Goal: Information Seeking & Learning: Learn about a topic

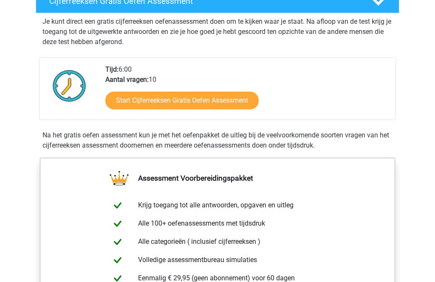
scroll to position [161, 0]
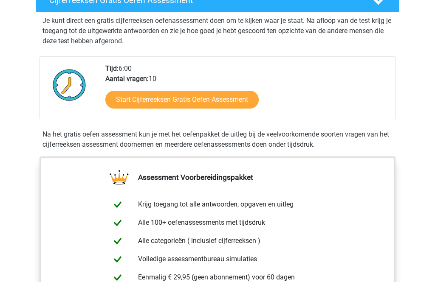
click at [235, 109] on link "Start Cijferreeksen Gratis Oefen Assessment" at bounding box center [181, 100] width 153 height 18
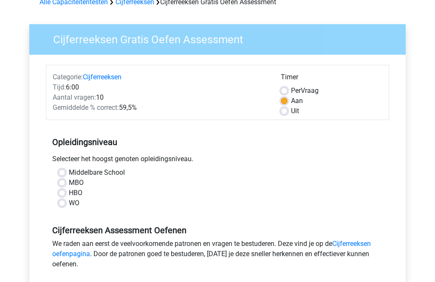
scroll to position [51, 0]
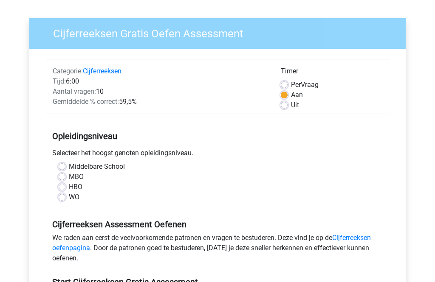
click at [69, 200] on label "WO" at bounding box center [74, 198] width 11 height 10
click at [65, 200] on input "WO" at bounding box center [62, 197] width 7 height 8
radio input "true"
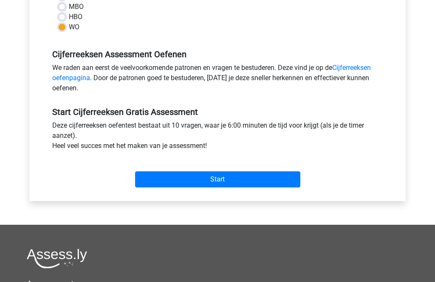
scroll to position [228, 0]
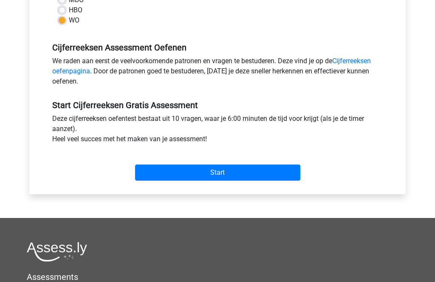
click at [237, 178] on input "Start" at bounding box center [217, 173] width 165 height 16
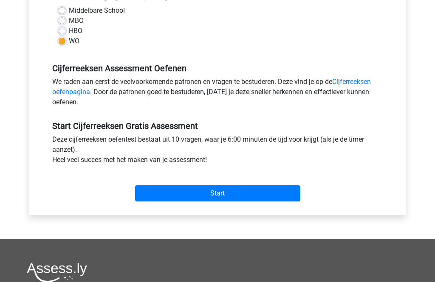
scroll to position [208, 0]
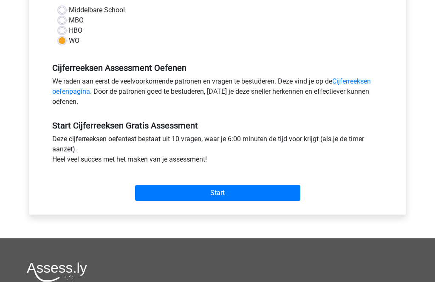
click at [352, 79] on link "Cijferreeksen oefenpagina" at bounding box center [211, 87] width 318 height 18
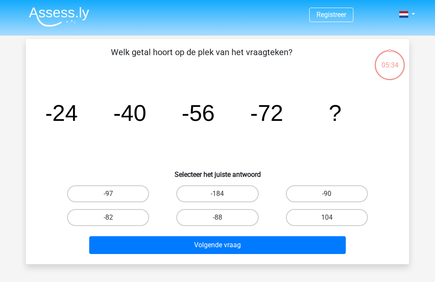
click at [237, 222] on label "-88" at bounding box center [217, 217] width 82 height 17
click at [223, 222] on input "-88" at bounding box center [220, 221] width 6 height 6
radio input "true"
click at [249, 246] on button "Volgende vraag" at bounding box center [217, 246] width 257 height 18
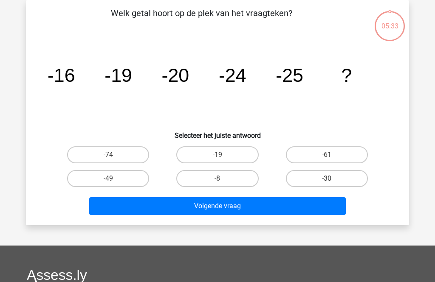
scroll to position [39, 0]
click at [305, 182] on label "-30" at bounding box center [327, 178] width 82 height 17
click at [327, 182] on input "-30" at bounding box center [330, 182] width 6 height 6
radio input "true"
click at [194, 211] on button "Volgende vraag" at bounding box center [217, 206] width 257 height 18
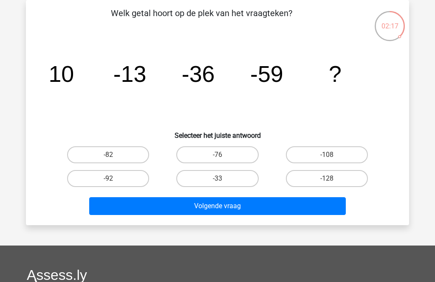
click at [116, 158] on label "-82" at bounding box center [108, 155] width 82 height 17
click at [114, 158] on input "-82" at bounding box center [111, 158] width 6 height 6
radio input "true"
click at [265, 209] on button "Volgende vraag" at bounding box center [217, 206] width 257 height 18
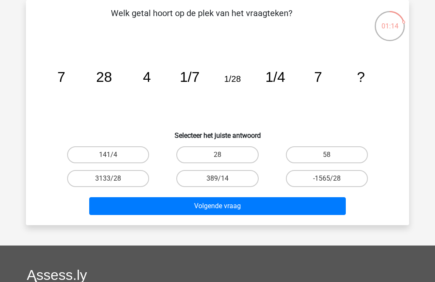
click at [242, 155] on label "28" at bounding box center [217, 155] width 82 height 17
click at [223, 155] on input "28" at bounding box center [220, 158] width 6 height 6
radio input "true"
click at [253, 207] on button "Volgende vraag" at bounding box center [217, 206] width 257 height 18
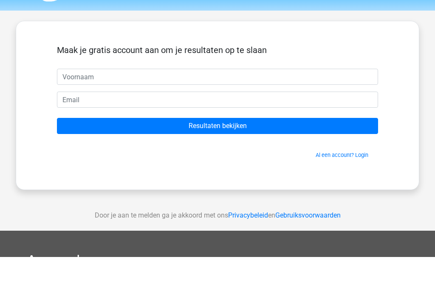
scroll to position [25, 0]
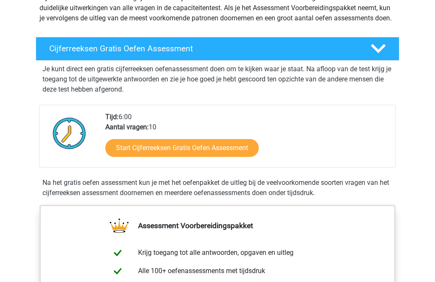
scroll to position [114, 0]
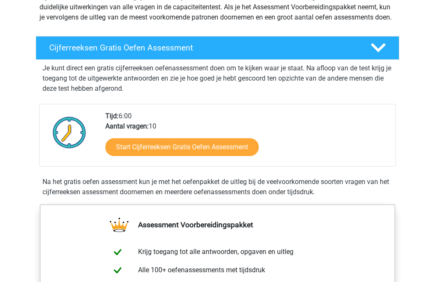
click at [231, 156] on link "Start Cijferreeksen Gratis Oefen Assessment" at bounding box center [181, 147] width 153 height 18
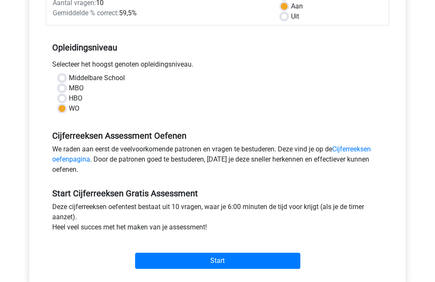
scroll to position [139, 0]
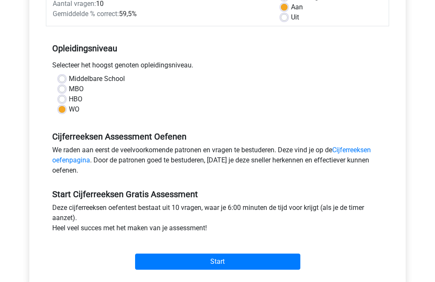
click at [257, 260] on input "Start" at bounding box center [217, 262] width 165 height 16
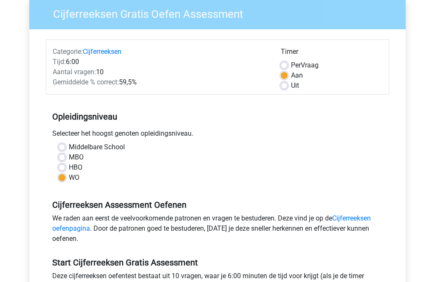
scroll to position [0, 0]
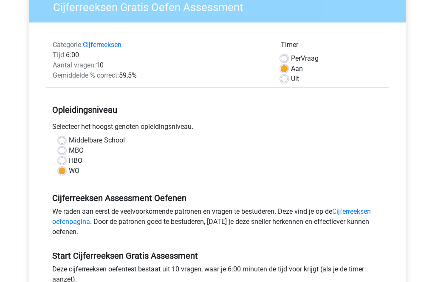
scroll to position [77, 0]
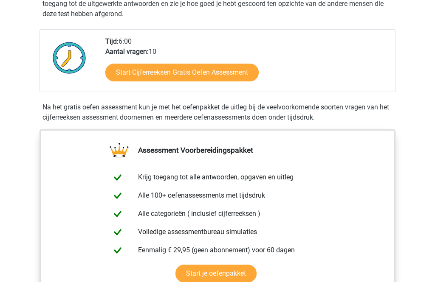
scroll to position [189, 0]
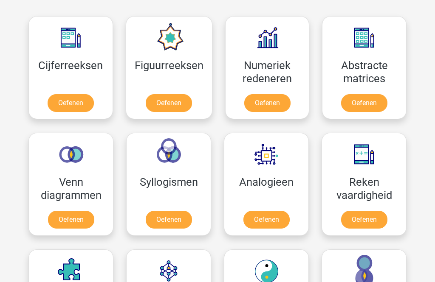
scroll to position [371, 0]
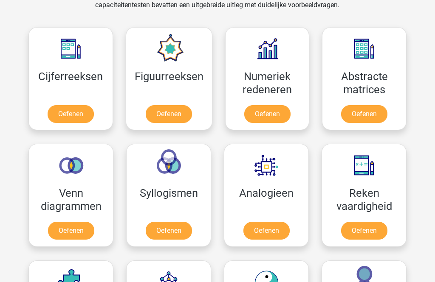
click at [367, 116] on link "Oefenen" at bounding box center [364, 114] width 46 height 18
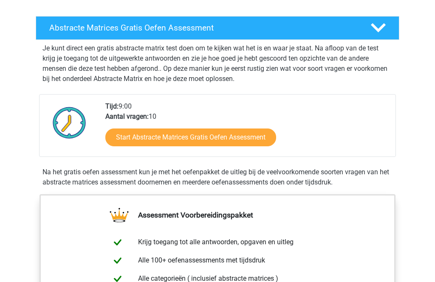
scroll to position [132, 0]
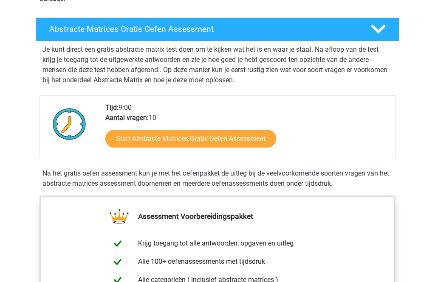
click at [256, 144] on link "Start Abstracte Matrices Gratis Oefen Assessment" at bounding box center [190, 139] width 171 height 18
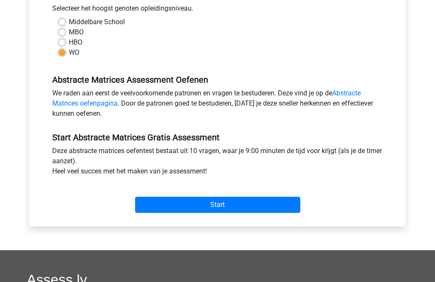
scroll to position [202, 0]
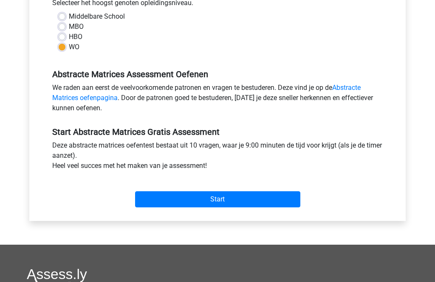
click at [264, 199] on input "Start" at bounding box center [217, 200] width 165 height 16
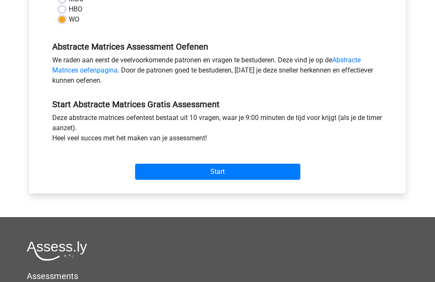
click at [219, 171] on input "Start" at bounding box center [217, 172] width 165 height 16
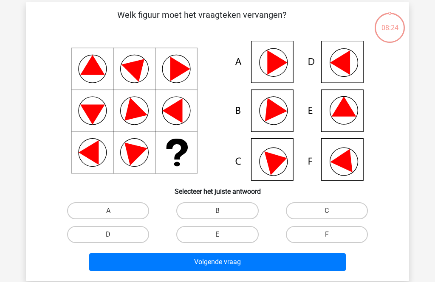
scroll to position [37, 0]
click at [345, 161] on icon at bounding box center [345, 158] width 31 height 28
click at [350, 233] on label "F" at bounding box center [327, 234] width 82 height 17
click at [332, 235] on input "F" at bounding box center [330, 238] width 6 height 6
radio input "true"
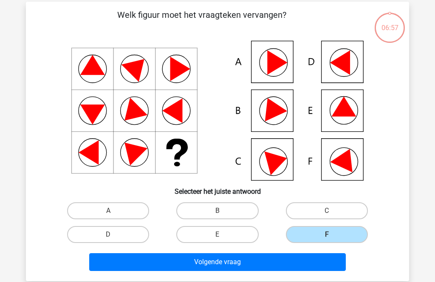
click at [259, 266] on button "Volgende vraag" at bounding box center [217, 263] width 257 height 18
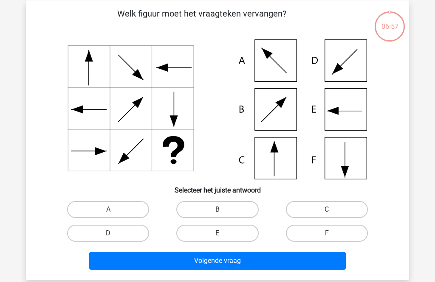
scroll to position [39, 0]
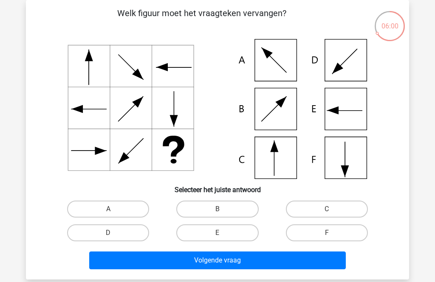
click at [273, 161] on icon at bounding box center [217, 109] width 342 height 140
click at [340, 209] on label "C" at bounding box center [327, 209] width 82 height 17
click at [332, 209] on input "C" at bounding box center [330, 212] width 6 height 6
radio input "true"
click at [270, 260] on button "Volgende vraag" at bounding box center [217, 261] width 257 height 18
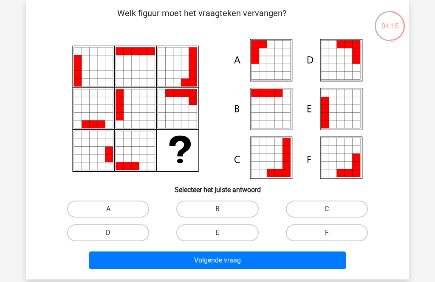
click at [112, 211] on input "A" at bounding box center [111, 212] width 6 height 6
radio input "true"
click at [262, 263] on button "Volgende vraag" at bounding box center [217, 261] width 257 height 18
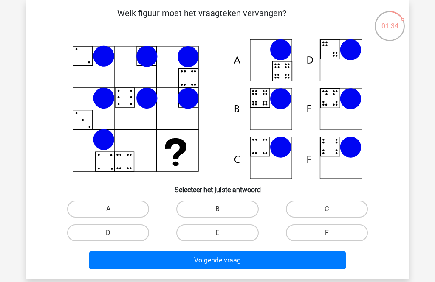
click at [334, 234] on label "F" at bounding box center [327, 233] width 82 height 17
click at [332, 234] on input "F" at bounding box center [330, 236] width 6 height 6
radio input "true"
click at [241, 265] on button "Volgende vraag" at bounding box center [217, 261] width 257 height 18
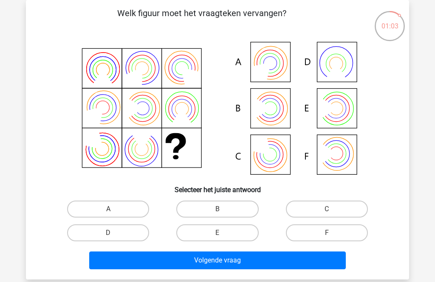
click at [228, 206] on label "B" at bounding box center [217, 209] width 82 height 17
click at [223, 209] on input "B" at bounding box center [220, 212] width 6 height 6
radio input "true"
click at [263, 258] on button "Volgende vraag" at bounding box center [217, 261] width 257 height 18
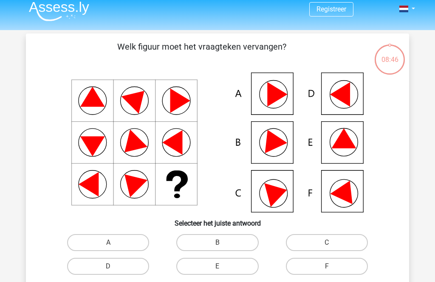
scroll to position [6, 0]
click at [334, 267] on label "F" at bounding box center [327, 266] width 82 height 17
click at [332, 267] on input "F" at bounding box center [330, 270] width 6 height 6
radio input "true"
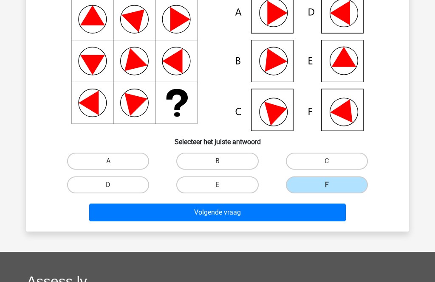
click at [311, 214] on button "Volgende vraag" at bounding box center [217, 213] width 257 height 18
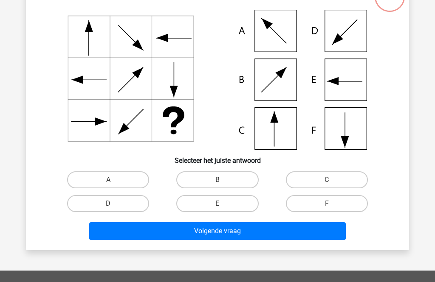
scroll to position [39, 0]
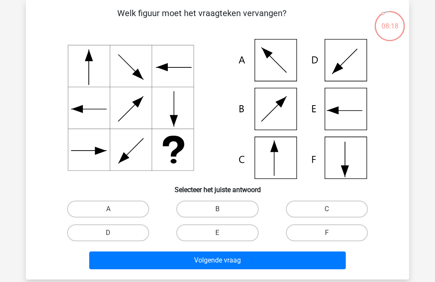
click at [332, 206] on label "C" at bounding box center [327, 209] width 82 height 17
click at [332, 209] on input "C" at bounding box center [330, 212] width 6 height 6
radio input "true"
click at [310, 260] on button "Volgende vraag" at bounding box center [217, 261] width 257 height 18
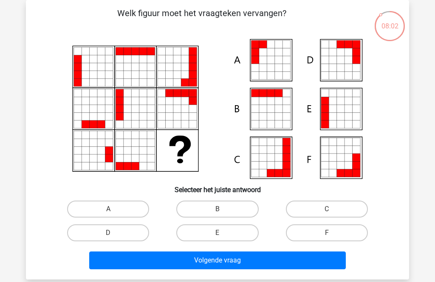
click at [339, 231] on label "F" at bounding box center [327, 233] width 82 height 17
click at [332, 233] on input "F" at bounding box center [330, 236] width 6 height 6
radio input "true"
click at [279, 263] on button "Volgende vraag" at bounding box center [217, 261] width 257 height 18
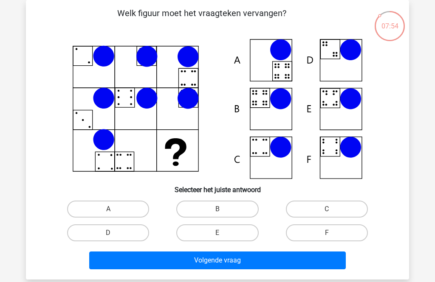
click at [334, 235] on label "F" at bounding box center [327, 233] width 82 height 17
click at [332, 235] on input "F" at bounding box center [330, 236] width 6 height 6
radio input "true"
click at [305, 263] on button "Volgende vraag" at bounding box center [217, 261] width 257 height 18
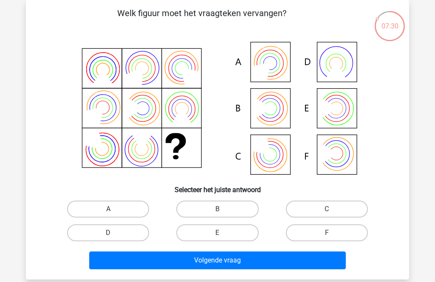
click at [122, 213] on label "A" at bounding box center [108, 209] width 82 height 17
click at [114, 213] on input "A" at bounding box center [111, 212] width 6 height 6
radio input "true"
click at [271, 260] on button "Volgende vraag" at bounding box center [217, 261] width 257 height 18
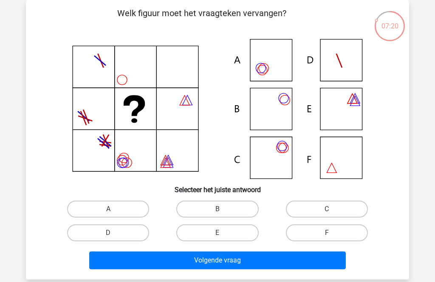
click at [333, 206] on label "C" at bounding box center [327, 209] width 82 height 17
click at [332, 209] on input "C" at bounding box center [330, 212] width 6 height 6
radio input "true"
click at [287, 257] on button "Volgende vraag" at bounding box center [217, 261] width 257 height 18
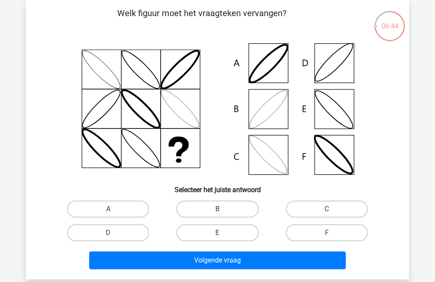
click at [122, 235] on label "D" at bounding box center [108, 233] width 82 height 17
click at [114, 235] on input "D" at bounding box center [111, 236] width 6 height 6
radio input "true"
click at [259, 262] on button "Volgende vraag" at bounding box center [217, 261] width 257 height 18
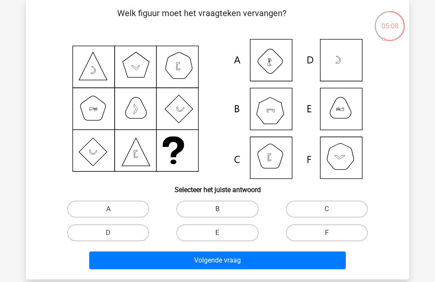
click at [234, 218] on label "B" at bounding box center [217, 209] width 82 height 17
click at [223, 215] on input "B" at bounding box center [220, 212] width 6 height 6
radio input "true"
click at [237, 209] on label "B" at bounding box center [217, 209] width 82 height 17
click at [223, 209] on input "B" at bounding box center [220, 212] width 6 height 6
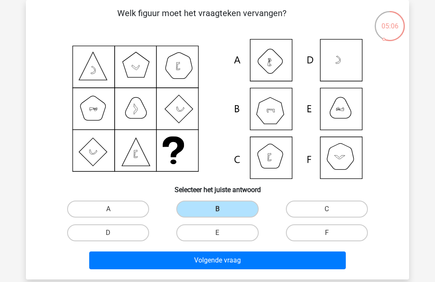
click at [299, 265] on button "Volgende vraag" at bounding box center [217, 261] width 257 height 18
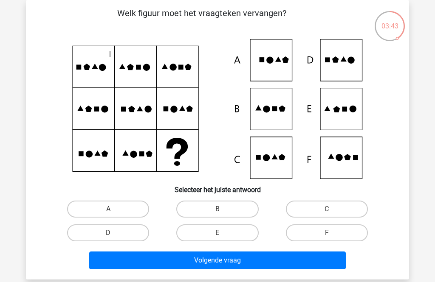
click at [223, 236] on input "E" at bounding box center [220, 236] width 6 height 6
radio input "true"
click at [273, 265] on button "Volgende vraag" at bounding box center [217, 261] width 257 height 18
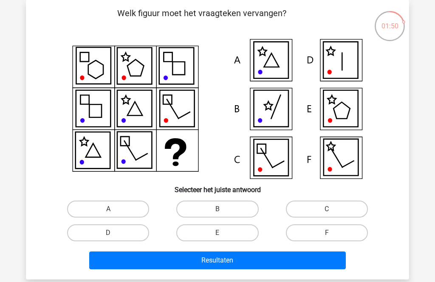
click at [234, 233] on label "E" at bounding box center [217, 233] width 82 height 17
click at [223, 233] on input "E" at bounding box center [220, 236] width 6 height 6
radio input "true"
click at [289, 266] on button "Resultaten" at bounding box center [217, 261] width 257 height 18
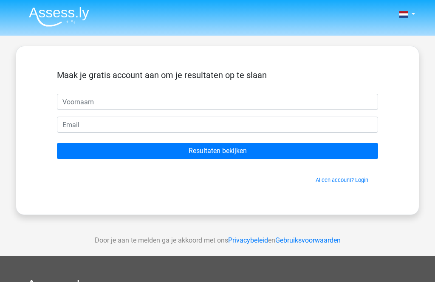
click at [159, 99] on input "text" at bounding box center [217, 102] width 321 height 16
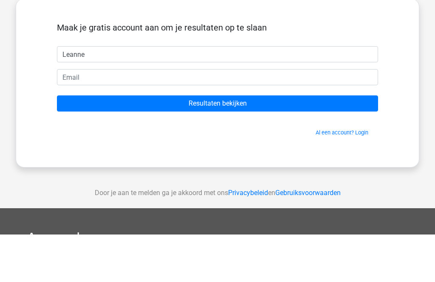
type input "Leanne"
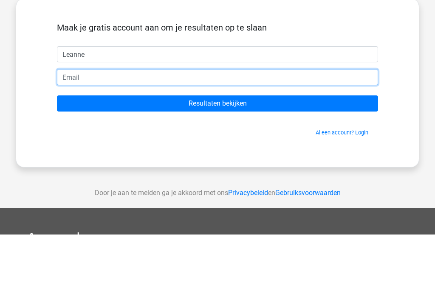
click at [156, 117] on input "email" at bounding box center [217, 125] width 321 height 16
type input "[PERSON_NAME][EMAIL_ADDRESS][DOMAIN_NAME]"
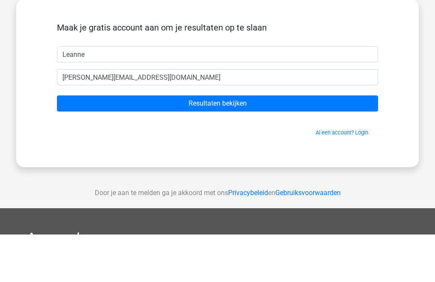
click at [297, 143] on input "Resultaten bekijken" at bounding box center [217, 151] width 321 height 16
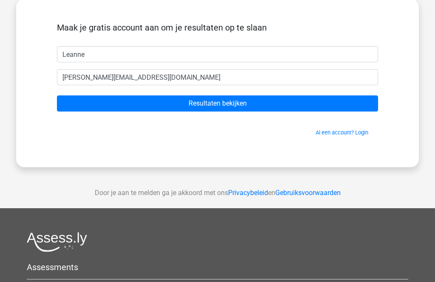
click at [279, 104] on input "Resultaten bekijken" at bounding box center [217, 104] width 321 height 16
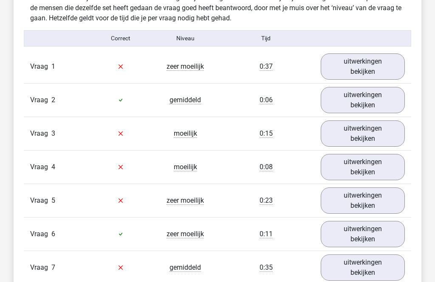
scroll to position [677, 0]
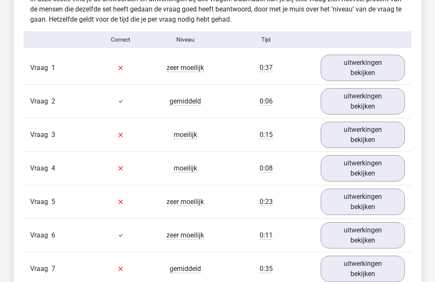
click at [376, 70] on link "uitwerkingen bekijken" at bounding box center [363, 68] width 84 height 26
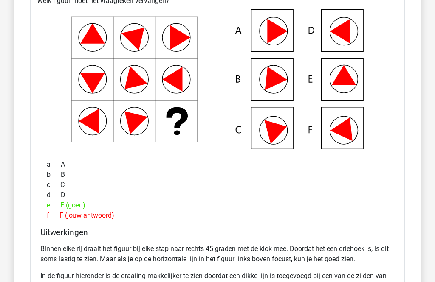
scroll to position [779, 0]
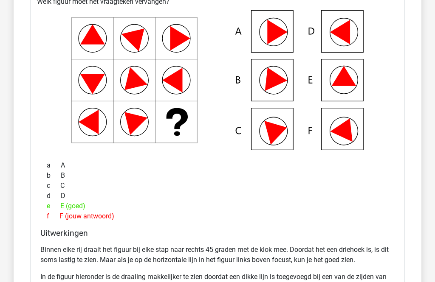
click at [392, 201] on div "e E (goed)" at bounding box center [217, 206] width 354 height 10
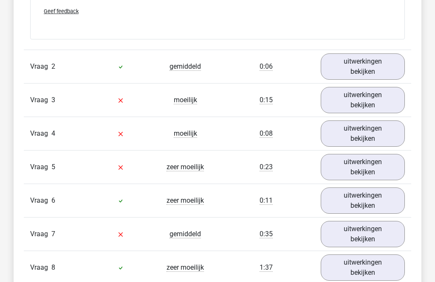
scroll to position [1274, 0]
click at [359, 69] on link "uitwerkingen bekijken" at bounding box center [363, 66] width 84 height 26
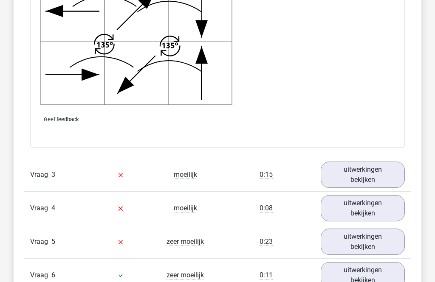
scroll to position [1755, 0]
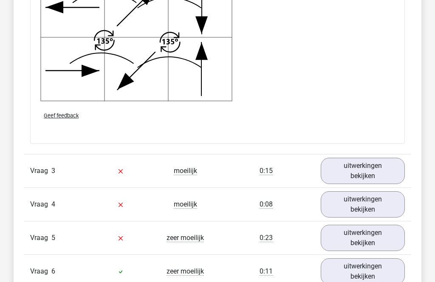
click at [369, 171] on link "uitwerkingen bekijken" at bounding box center [363, 171] width 84 height 26
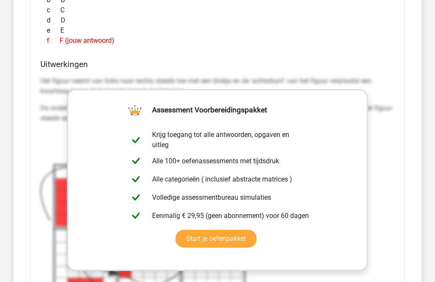
scroll to position [2139, 0]
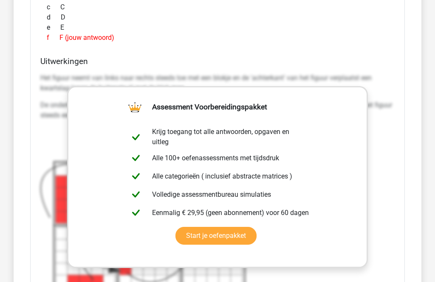
click at [256, 227] on link "Start je oefenpakket" at bounding box center [215, 236] width 81 height 18
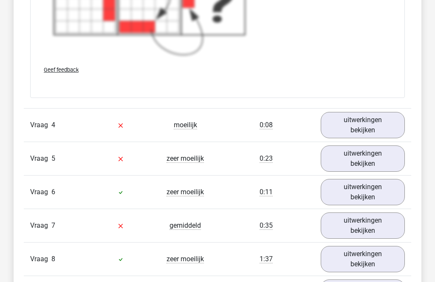
scroll to position [2457, 0]
click at [368, 125] on link "uitwerkingen bekijken" at bounding box center [363, 125] width 84 height 26
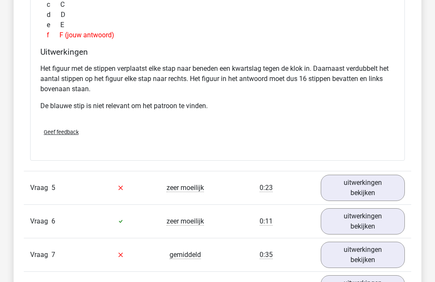
scroll to position [2799, 0]
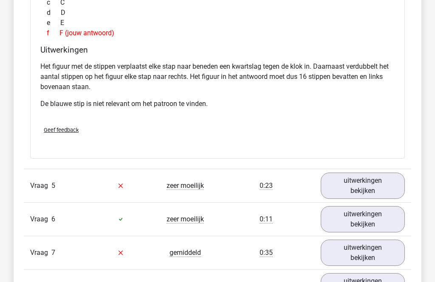
click at [373, 189] on link "uitwerkingen bekijken" at bounding box center [363, 186] width 84 height 26
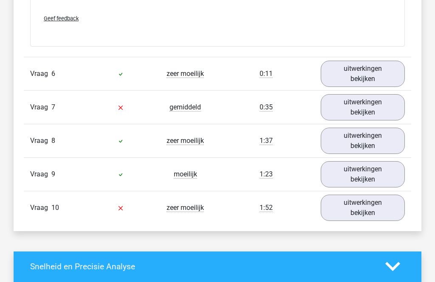
scroll to position [3515, 0]
click at [355, 107] on link "uitwerkingen bekijken" at bounding box center [363, 107] width 84 height 26
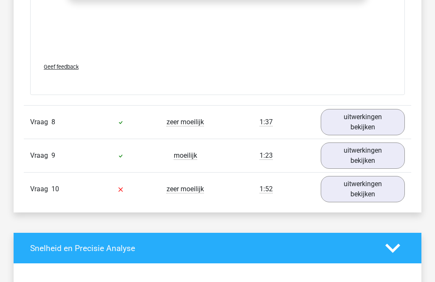
scroll to position [4107, 0]
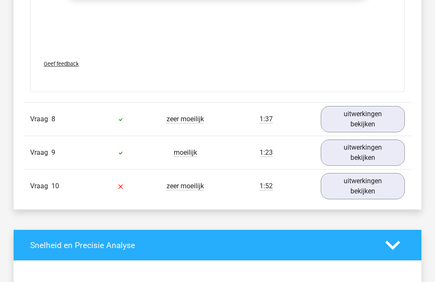
click at [361, 190] on link "uitwerkingen bekijken" at bounding box center [363, 186] width 84 height 26
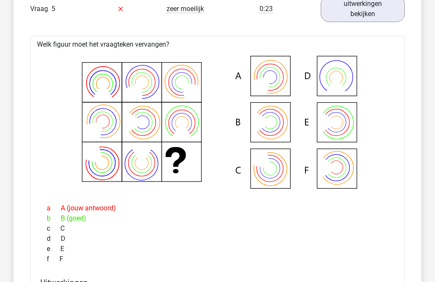
scroll to position [2965, 0]
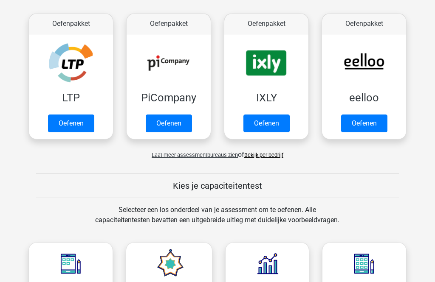
scroll to position [154, 0]
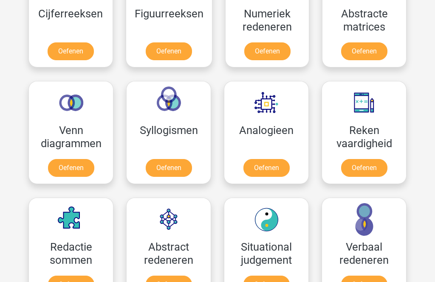
click at [173, 161] on link "Oefenen" at bounding box center [169, 169] width 46 height 18
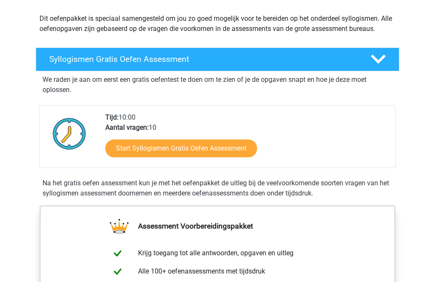
scroll to position [93, 0]
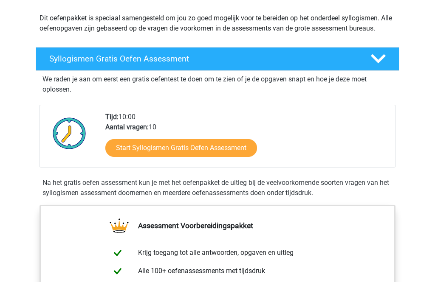
click at [213, 150] on link "Start Syllogismen Gratis Oefen Assessment" at bounding box center [181, 149] width 152 height 18
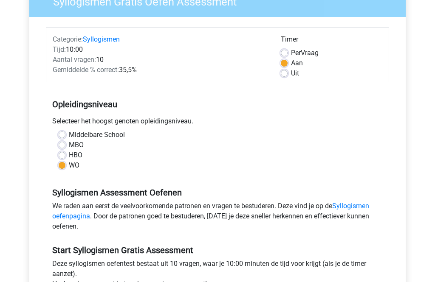
scroll to position [82, 0]
click at [291, 73] on label "Uit" at bounding box center [295, 74] width 8 height 10
click at [287, 73] on input "Uit" at bounding box center [284, 73] width 7 height 8
radio input "true"
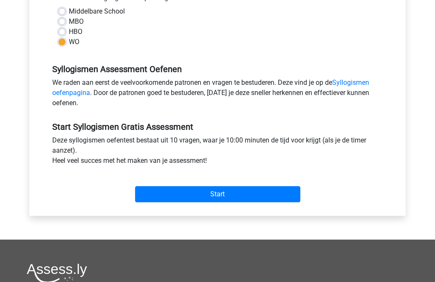
scroll to position [206, 0]
click at [228, 196] on input "Start" at bounding box center [217, 195] width 165 height 16
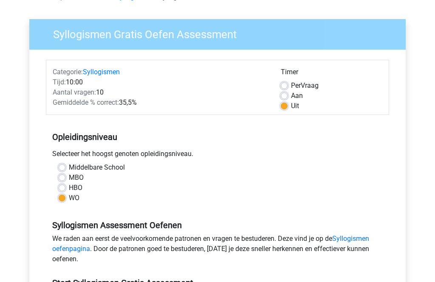
scroll to position [70, 0]
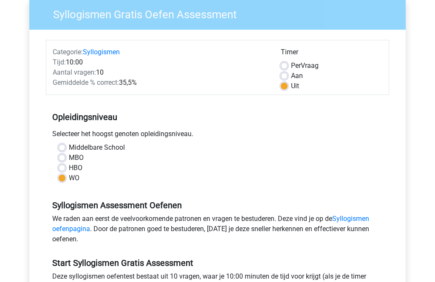
click at [69, 169] on label "HBO" at bounding box center [76, 168] width 14 height 10
click at [65, 169] on input "HBO" at bounding box center [62, 167] width 7 height 8
radio input "true"
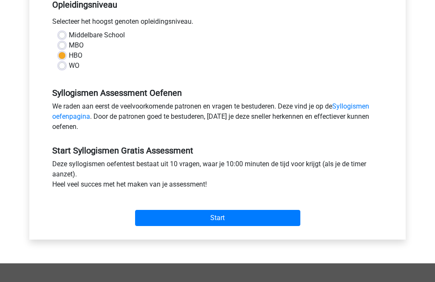
scroll to position [183, 0]
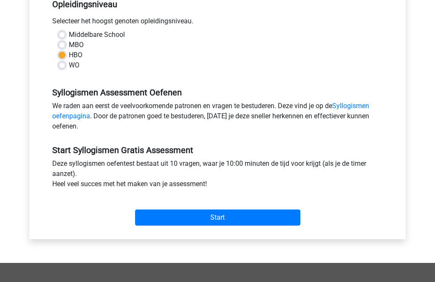
click at [243, 217] on input "Start" at bounding box center [217, 218] width 165 height 16
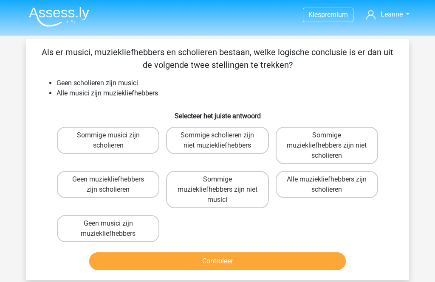
click at [122, 184] on label "Geen muziekliefhebbers zijn scholieren" at bounding box center [108, 184] width 102 height 27
click at [114, 184] on input "Geen muziekliefhebbers zijn scholieren" at bounding box center [111, 183] width 6 height 6
radio input "true"
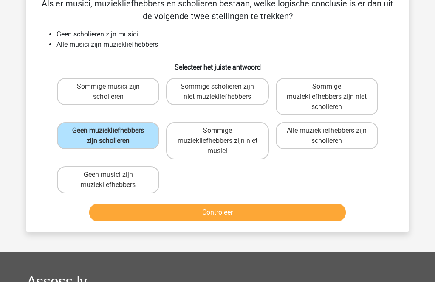
scroll to position [49, 0]
click at [267, 217] on button "Controleer" at bounding box center [217, 213] width 257 height 18
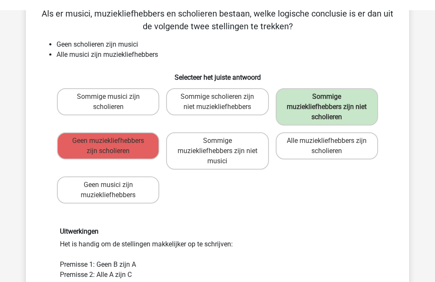
scroll to position [0, 0]
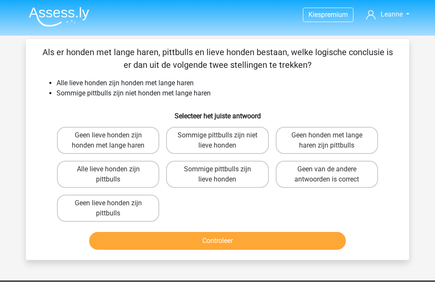
click at [239, 134] on label "Sommige pittbulls zijn niet lieve honden" at bounding box center [217, 140] width 102 height 27
click at [223, 135] on input "Sommige pittbulls zijn niet lieve honden" at bounding box center [220, 138] width 6 height 6
radio input "true"
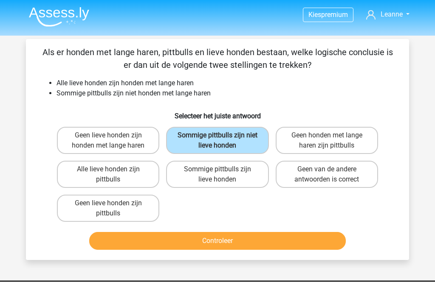
click at [282, 245] on button "Controleer" at bounding box center [217, 241] width 257 height 18
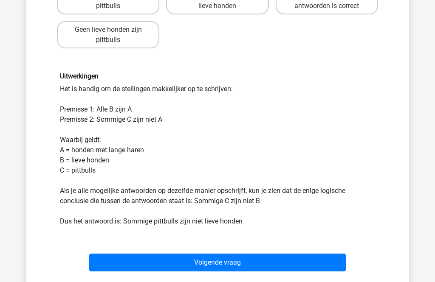
scroll to position [174, 0]
click at [259, 267] on button "Volgende vraag" at bounding box center [217, 263] width 257 height 18
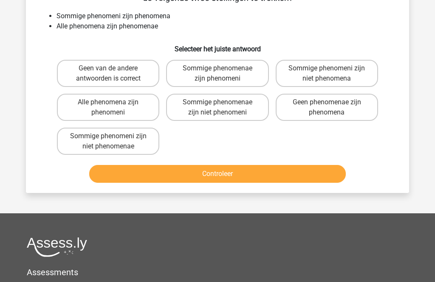
scroll to position [39, 0]
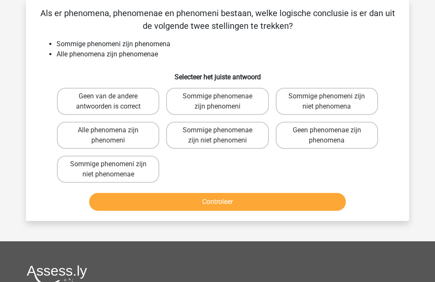
click at [123, 175] on label "Sommige phenomeni zijn niet phenomenae" at bounding box center [108, 169] width 102 height 27
click at [114, 170] on input "Sommige phenomeni zijn niet phenomenae" at bounding box center [111, 167] width 6 height 6
radio input "true"
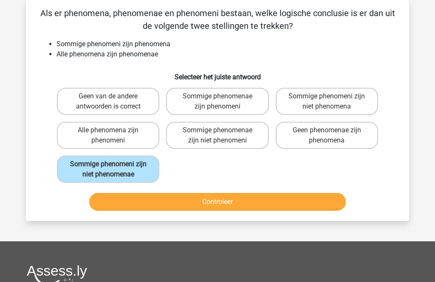
click at [249, 205] on button "Controleer" at bounding box center [217, 202] width 257 height 18
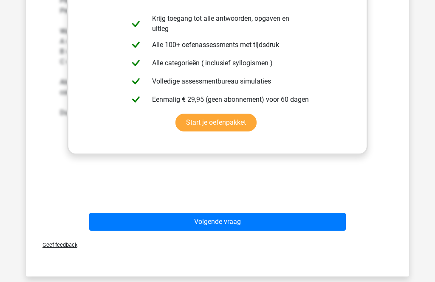
click at [264, 225] on button "Volgende vraag" at bounding box center [217, 223] width 257 height 18
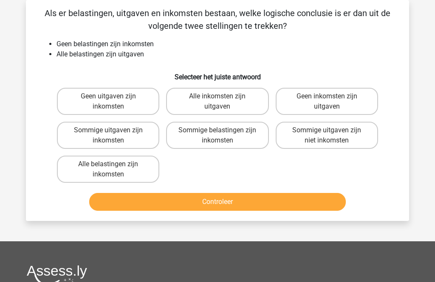
click at [127, 96] on label "Geen uitgaven zijn inkomsten" at bounding box center [108, 101] width 102 height 27
click at [114, 96] on input "Geen uitgaven zijn inkomsten" at bounding box center [111, 99] width 6 height 6
radio input "true"
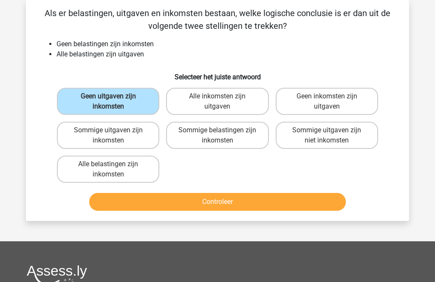
click at [259, 202] on button "Controleer" at bounding box center [217, 202] width 257 height 18
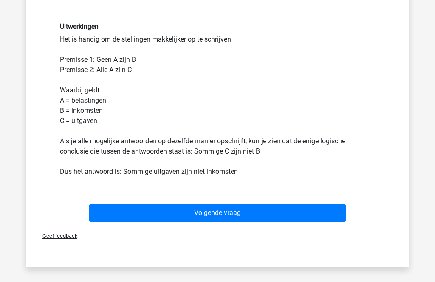
click at [275, 213] on button "Volgende vraag" at bounding box center [217, 213] width 257 height 18
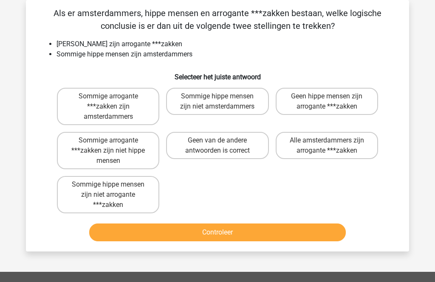
click at [112, 190] on input "Sommige hippe mensen zijn niet arrogante ***zakken" at bounding box center [111, 188] width 6 height 6
radio input "true"
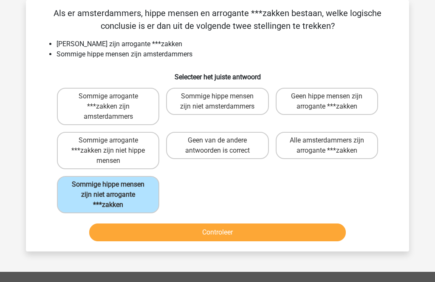
click at [235, 232] on button "Controleer" at bounding box center [217, 233] width 257 height 18
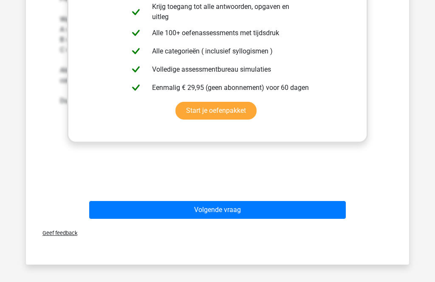
scroll to position [350, 0]
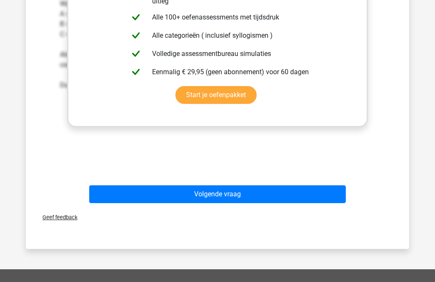
click at [276, 199] on button "Volgende vraag" at bounding box center [217, 195] width 257 height 18
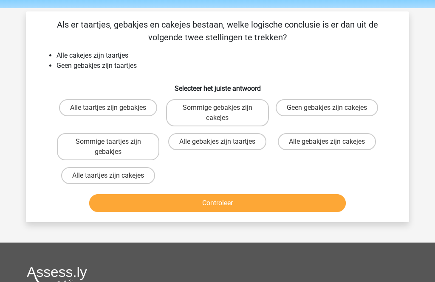
scroll to position [0, 0]
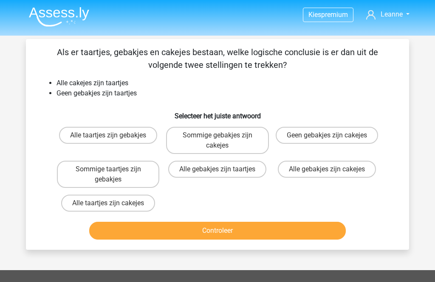
click at [335, 142] on label "Geen gebakjes zijn cakejes" at bounding box center [327, 135] width 102 height 17
click at [332, 141] on input "Geen gebakjes zijn cakejes" at bounding box center [330, 138] width 6 height 6
radio input "true"
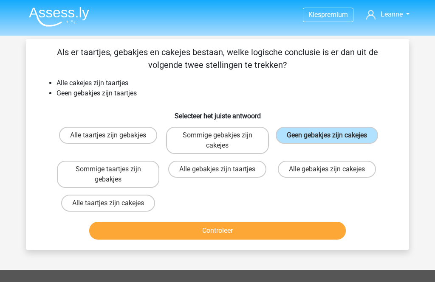
click at [311, 239] on button "Controleer" at bounding box center [217, 231] width 257 height 18
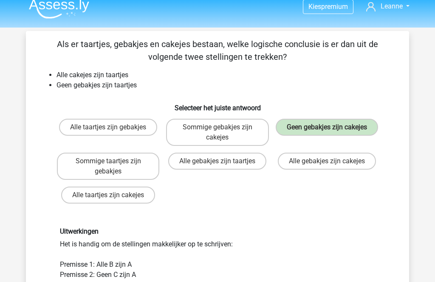
scroll to position [11, 0]
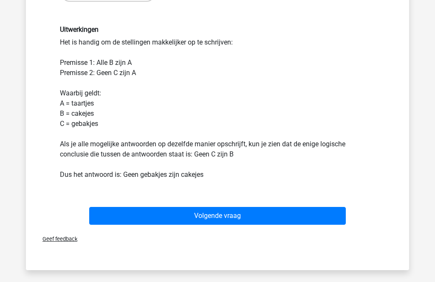
click at [319, 220] on button "Volgende vraag" at bounding box center [217, 217] width 257 height 18
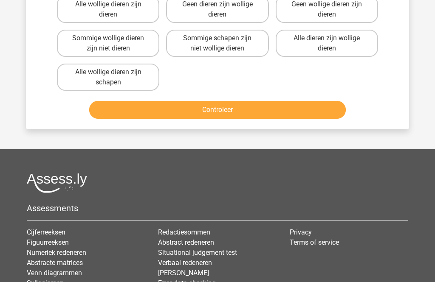
scroll to position [39, 0]
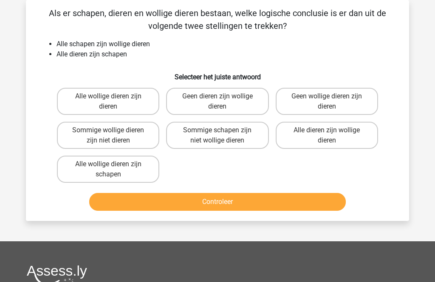
click at [331, 135] on input "Alle dieren zijn wollige dieren" at bounding box center [330, 133] width 6 height 6
radio input "true"
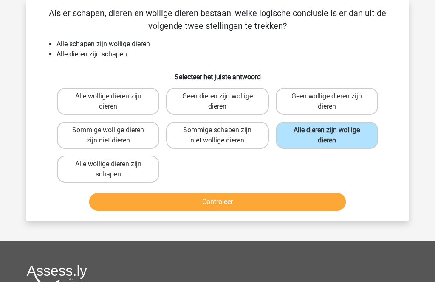
click at [289, 203] on button "Controleer" at bounding box center [217, 202] width 257 height 18
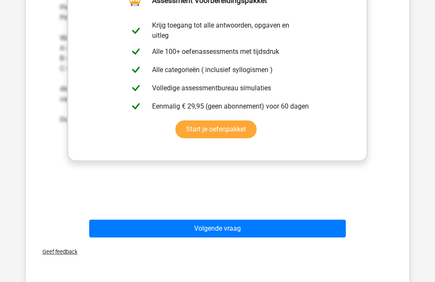
scroll to position [286, 0]
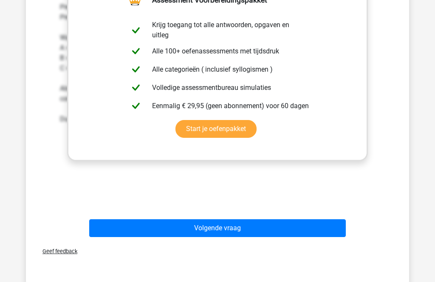
click at [285, 233] on button "Volgende vraag" at bounding box center [217, 229] width 257 height 18
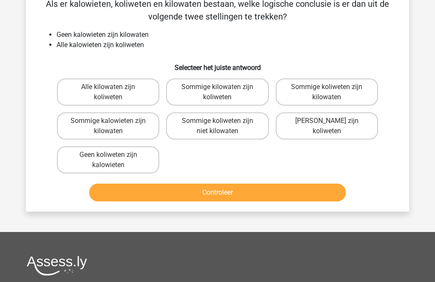
scroll to position [39, 0]
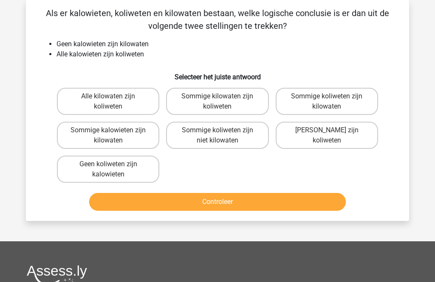
click at [333, 139] on label "[PERSON_NAME] zijn koliweten" at bounding box center [327, 135] width 102 height 27
click at [332, 136] on input "[PERSON_NAME] zijn koliweten" at bounding box center [330, 133] width 6 height 6
radio input "true"
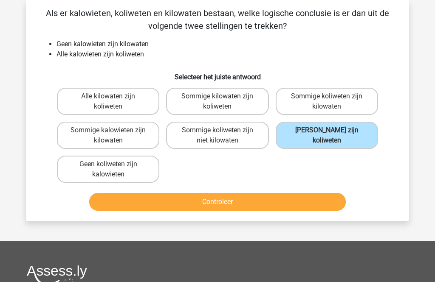
click at [291, 201] on button "Controleer" at bounding box center [217, 202] width 257 height 18
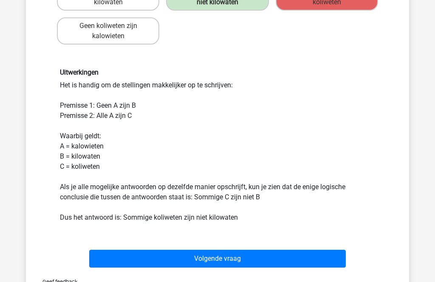
scroll to position [183, 0]
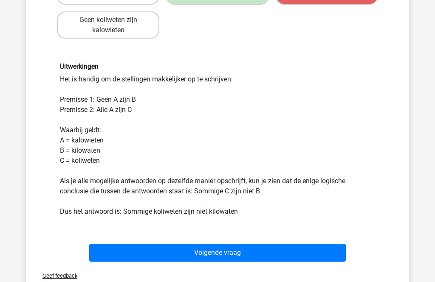
click at [236, 256] on button "Volgende vraag" at bounding box center [217, 254] width 257 height 18
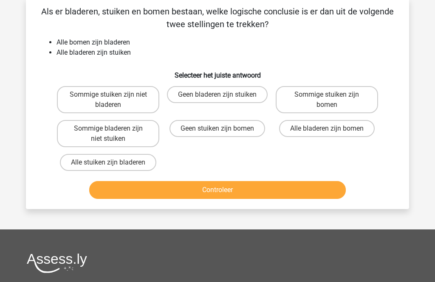
scroll to position [39, 0]
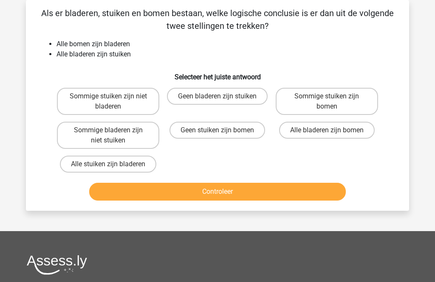
click at [242, 169] on div "Sommige stuiken zijn niet bladeren Geen bladeren zijn stuiken Sommige stuiken z…" at bounding box center [218, 131] width 328 height 92
click at [336, 131] on label "Alle bladeren zijn bomen" at bounding box center [327, 130] width 96 height 17
click at [332, 131] on input "Alle bladeren zijn bomen" at bounding box center [330, 133] width 6 height 6
radio input "true"
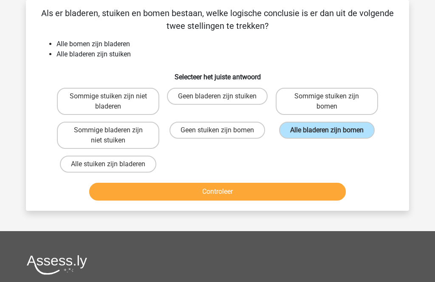
click at [309, 196] on button "Controleer" at bounding box center [217, 192] width 257 height 18
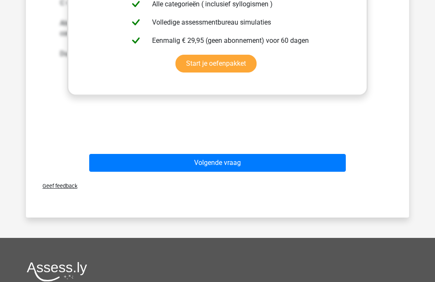
scroll to position [341, 0]
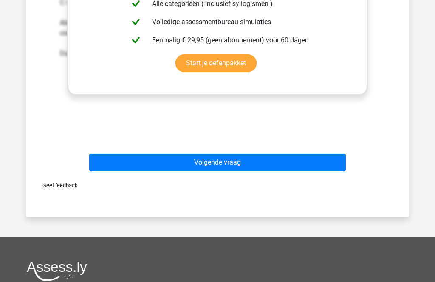
click at [225, 167] on button "Volgende vraag" at bounding box center [217, 163] width 257 height 18
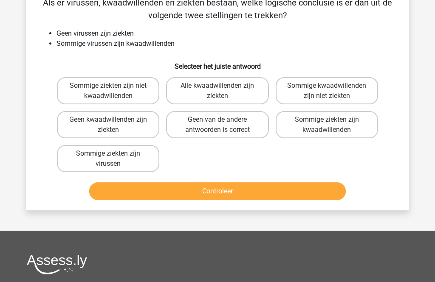
scroll to position [39, 0]
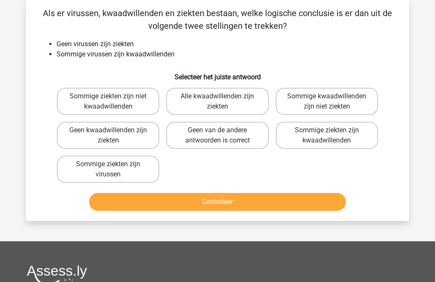
click at [318, 100] on label "Sommige kwaadwillenden zijn niet ziekten" at bounding box center [327, 101] width 102 height 27
click at [327, 100] on input "Sommige kwaadwillenden zijn niet ziekten" at bounding box center [330, 99] width 6 height 6
radio input "true"
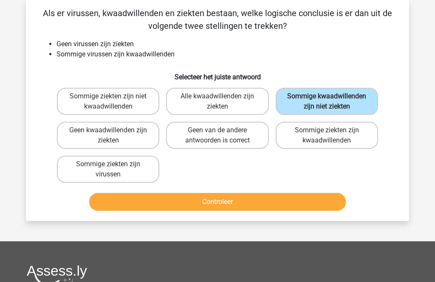
click at [226, 211] on button "Controleer" at bounding box center [217, 202] width 257 height 18
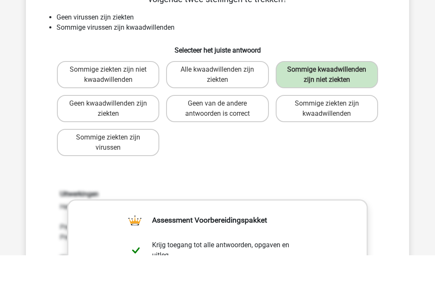
scroll to position [66, 0]
